Goal: Task Accomplishment & Management: Manage account settings

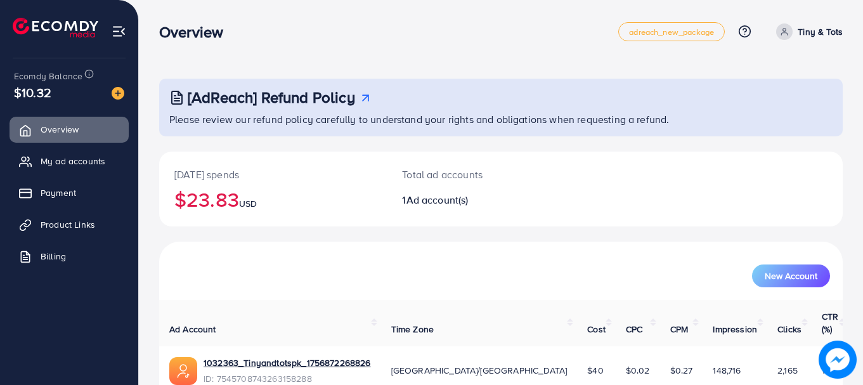
scroll to position [51, 0]
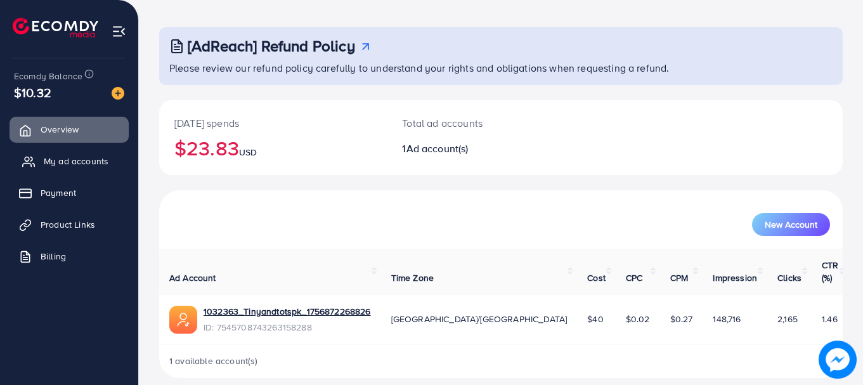
click at [91, 167] on span "My ad accounts" at bounding box center [76, 161] width 65 height 13
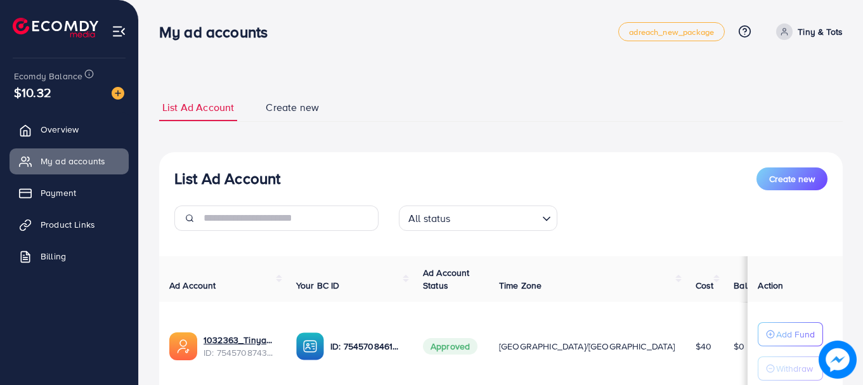
scroll to position [63, 0]
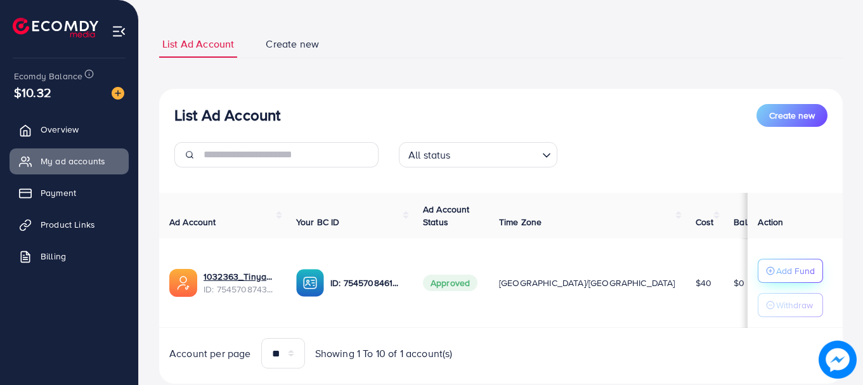
click at [776, 270] on p "Add Fund" at bounding box center [795, 270] width 39 height 15
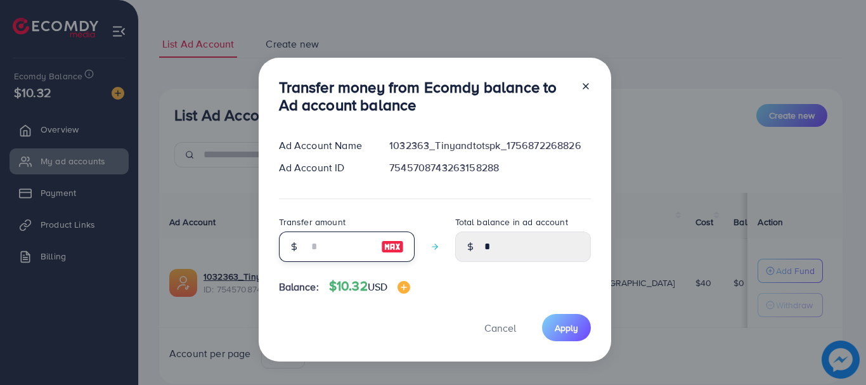
click at [339, 253] on input "number" at bounding box center [339, 246] width 63 height 30
type input "**"
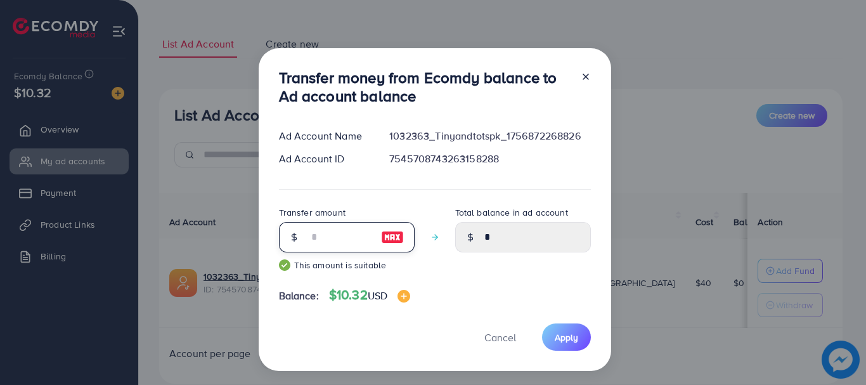
type input "*****"
type input "**"
click at [571, 339] on span "Apply" at bounding box center [566, 337] width 23 height 13
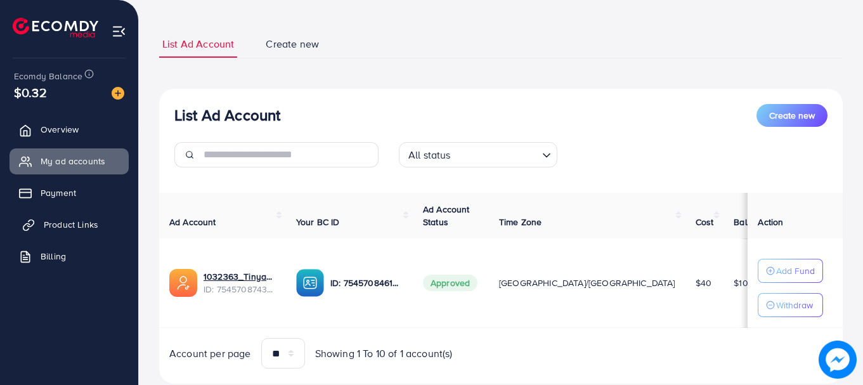
click at [89, 227] on span "Product Links" at bounding box center [71, 224] width 55 height 13
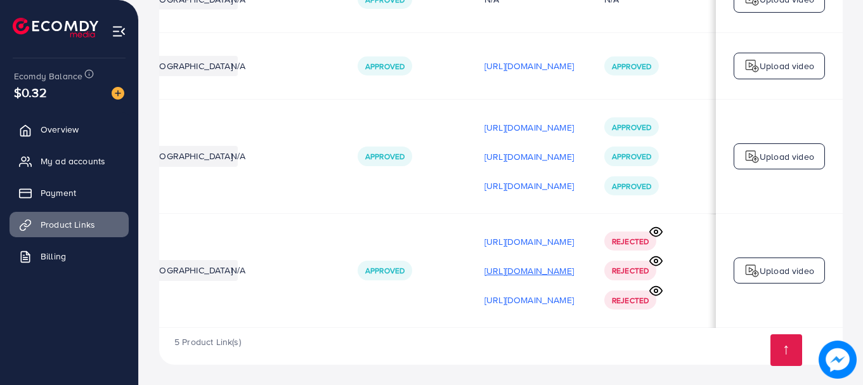
scroll to position [0, 321]
click at [526, 123] on p "[URL][DOMAIN_NAME]" at bounding box center [529, 127] width 89 height 15
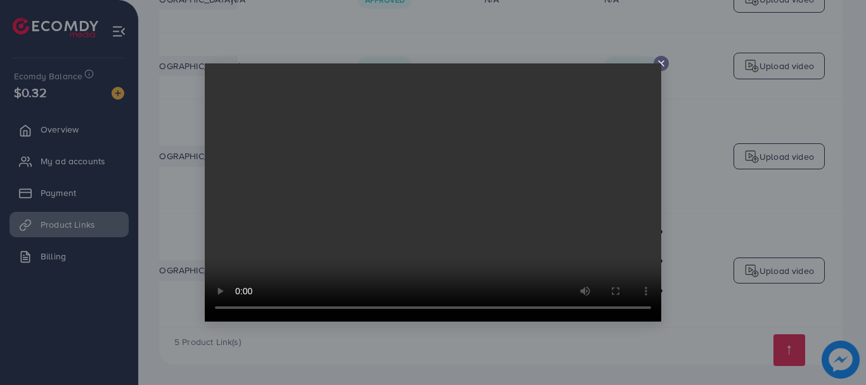
click at [694, 153] on div at bounding box center [433, 192] width 866 height 385
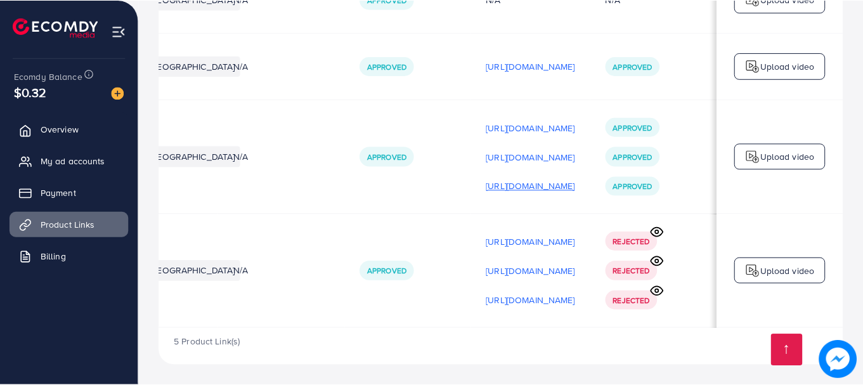
scroll to position [0, 318]
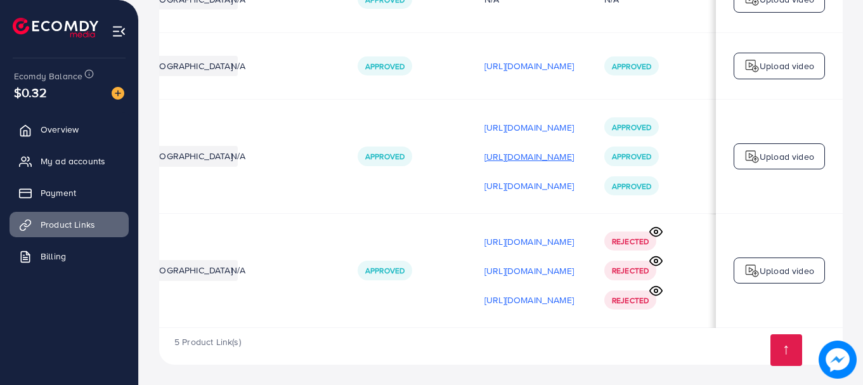
click at [542, 156] on p "[URL][DOMAIN_NAME]" at bounding box center [529, 156] width 89 height 15
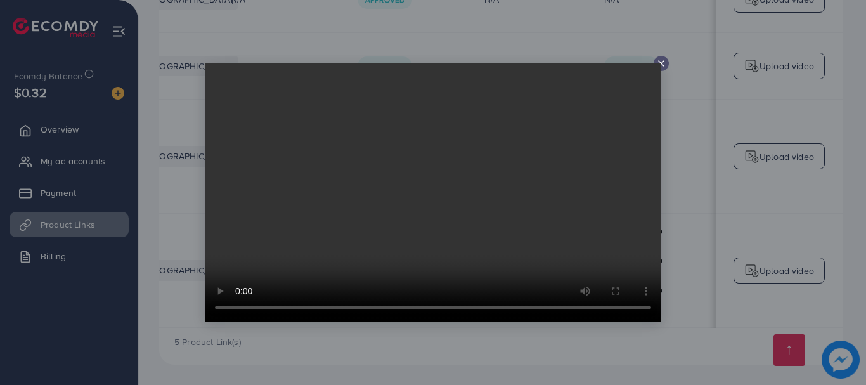
drag, startPoint x: 706, startPoint y: 148, endPoint x: 656, endPoint y: 158, distance: 51.1
click at [705, 148] on div at bounding box center [433, 192] width 866 height 385
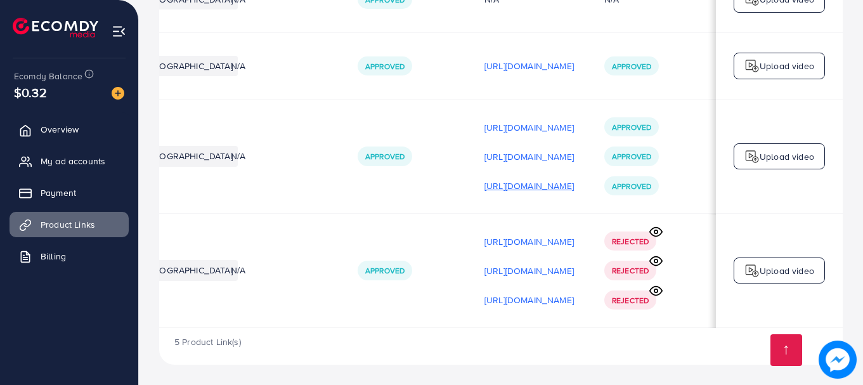
click at [540, 180] on p "[URL][DOMAIN_NAME]" at bounding box center [529, 185] width 89 height 15
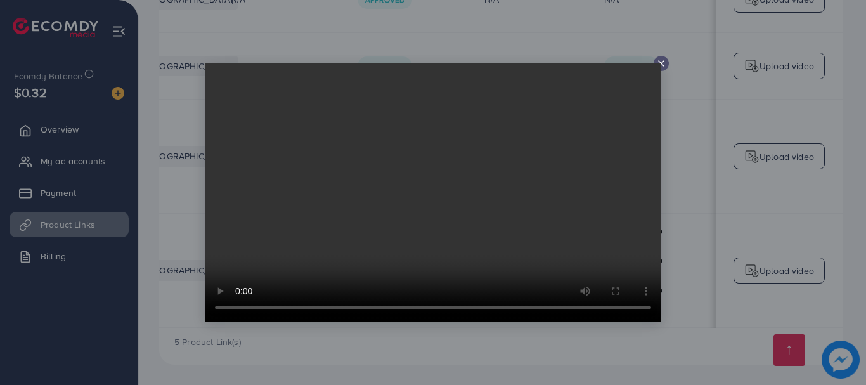
click at [614, 189] on video at bounding box center [433, 192] width 457 height 258
click at [661, 62] on icon at bounding box center [661, 63] width 10 height 10
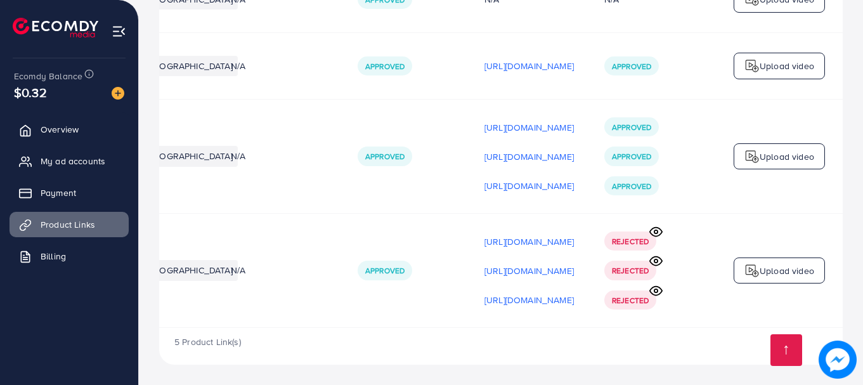
scroll to position [0, 321]
